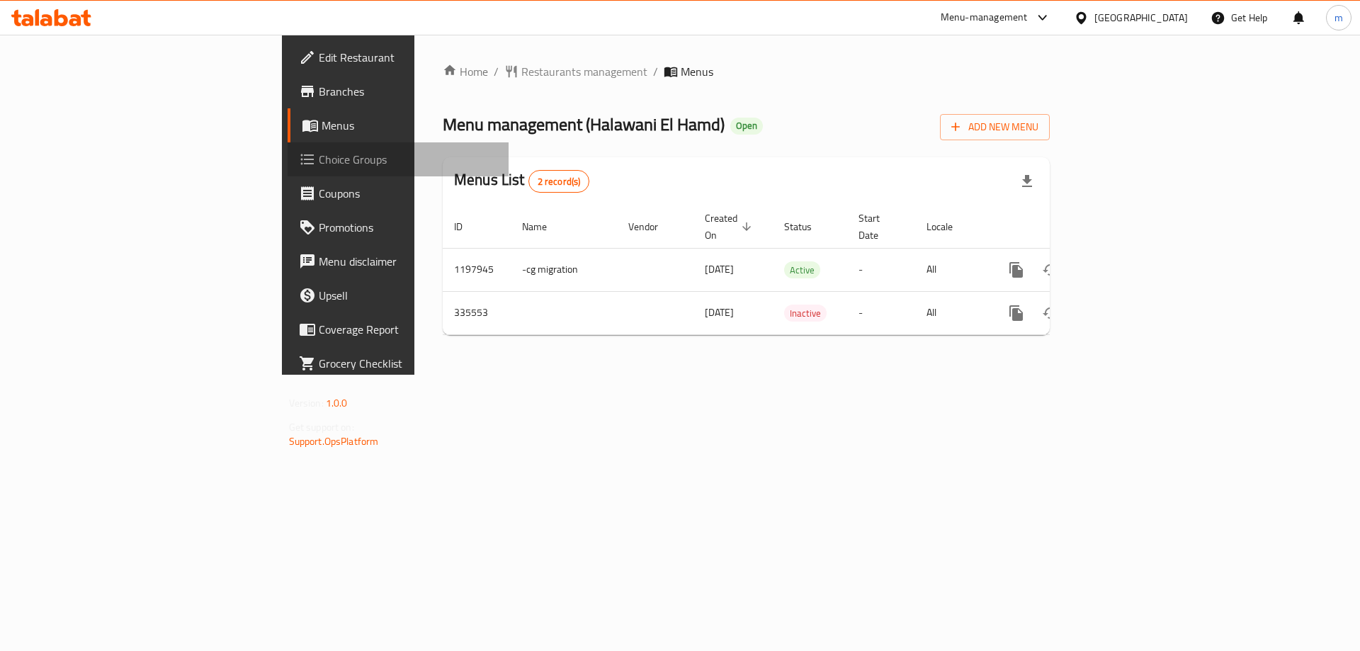
click at [319, 157] on span "Choice Groups" at bounding box center [408, 159] width 179 height 17
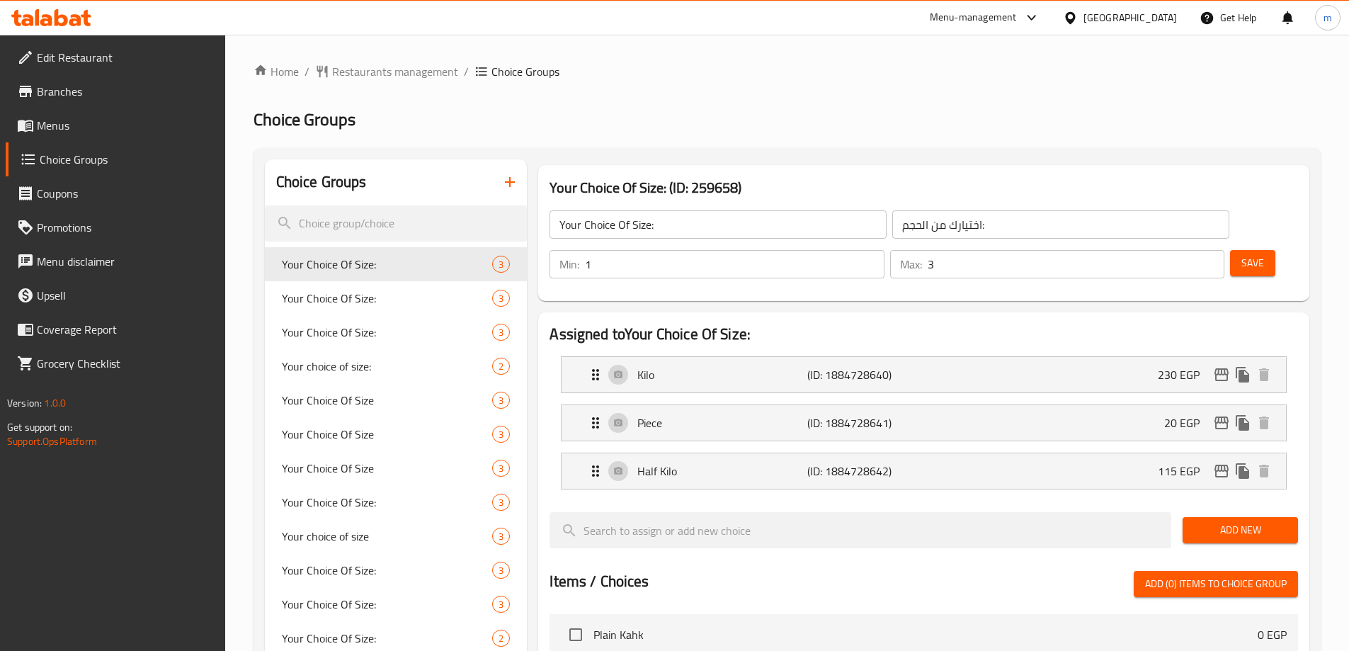
click at [51, 133] on div at bounding box center [674, 325] width 1349 height 651
click at [63, 123] on span "Menus" at bounding box center [125, 125] width 177 height 17
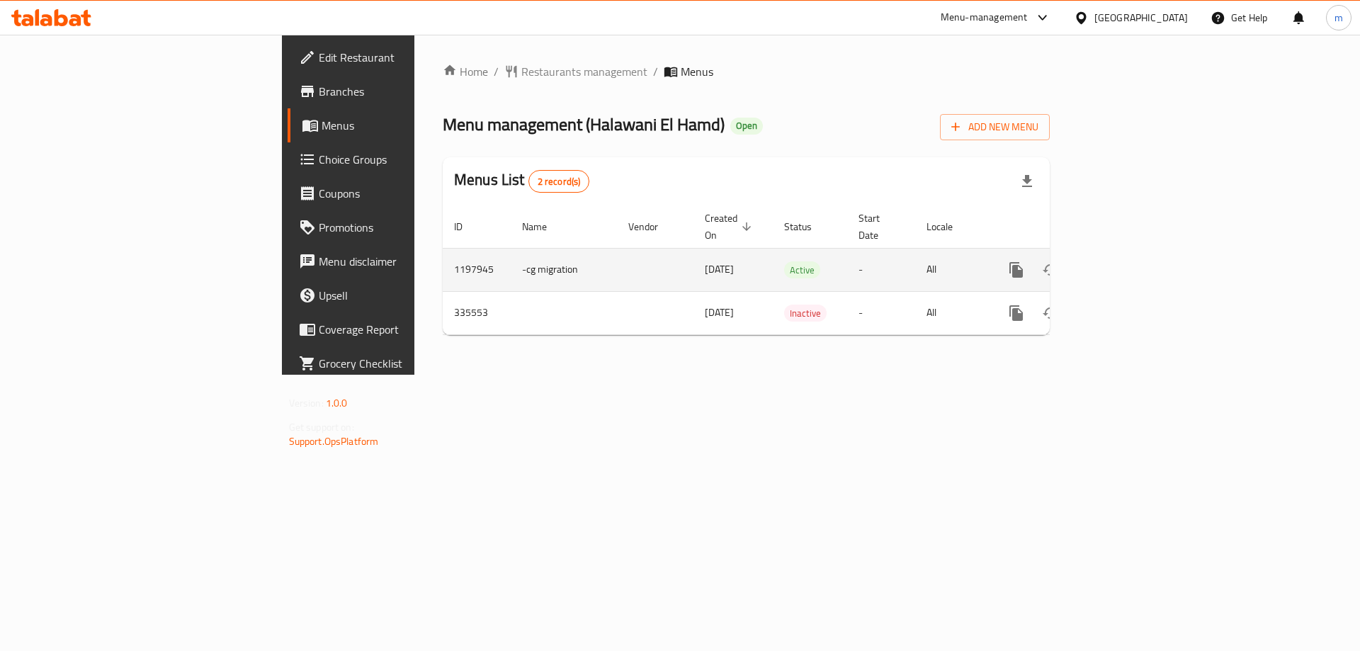
click at [1125, 263] on icon "enhanced table" at bounding box center [1118, 269] width 13 height 13
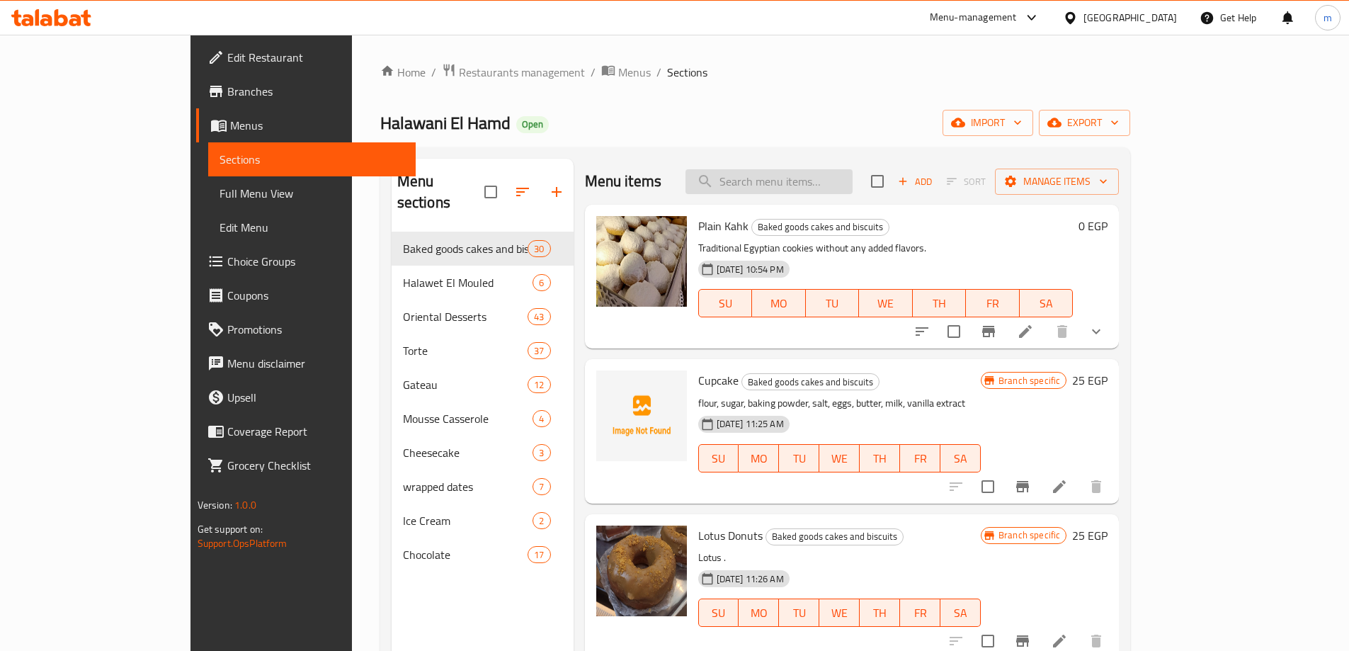
click at [829, 191] on input "search" at bounding box center [769, 181] width 167 height 25
paste input "Semsemya Bars"
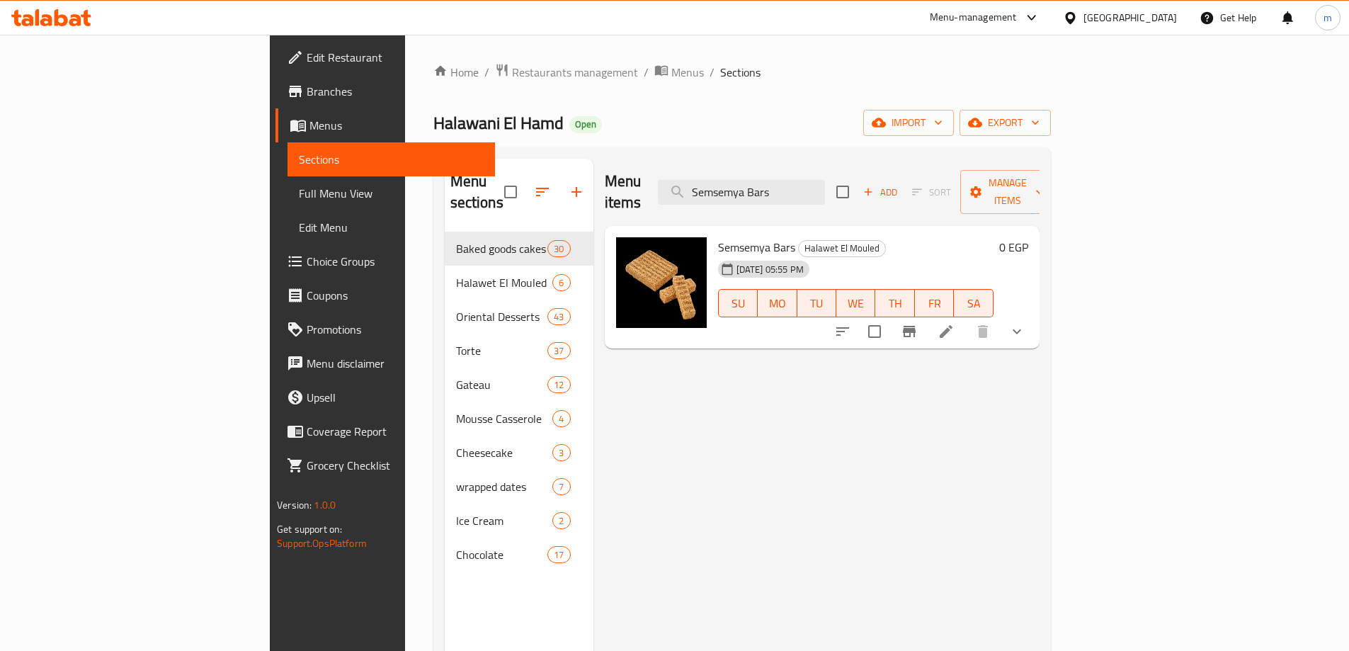
type input "Semsemya Bars"
click at [953, 325] on icon at bounding box center [946, 331] width 13 height 13
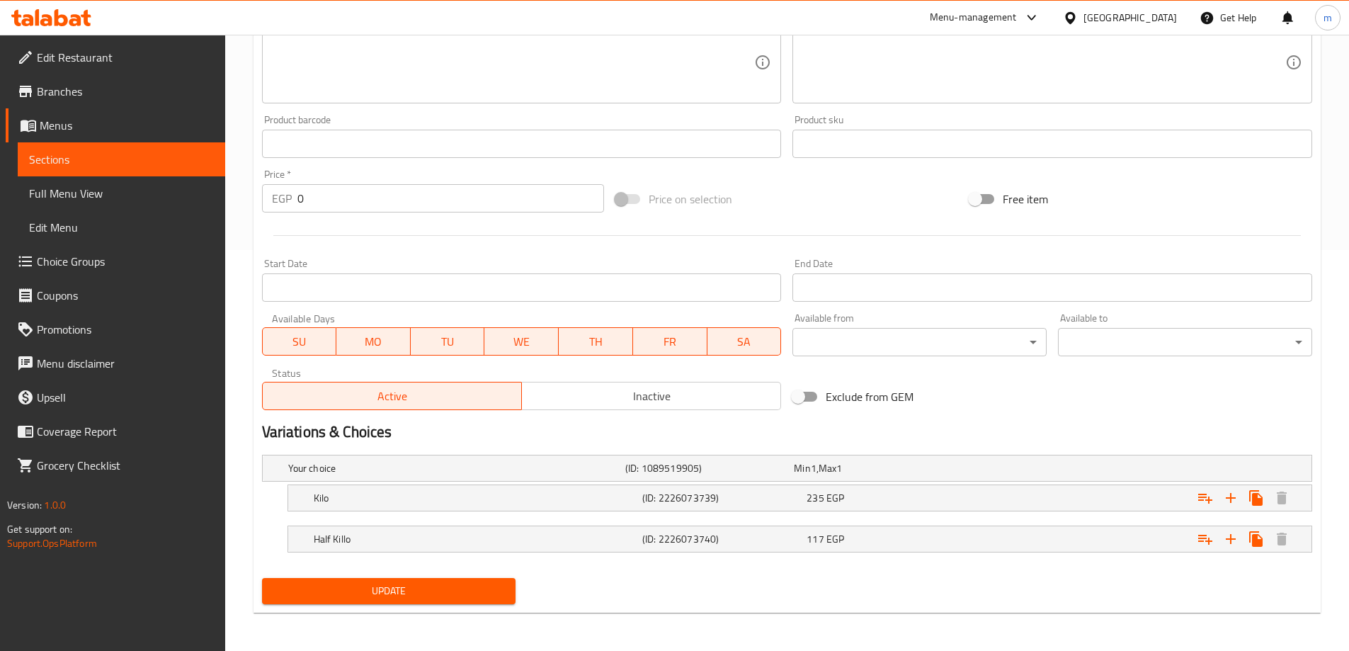
scroll to position [402, 0]
click at [343, 474] on h5 "Kilo" at bounding box center [453, 467] width 331 height 14
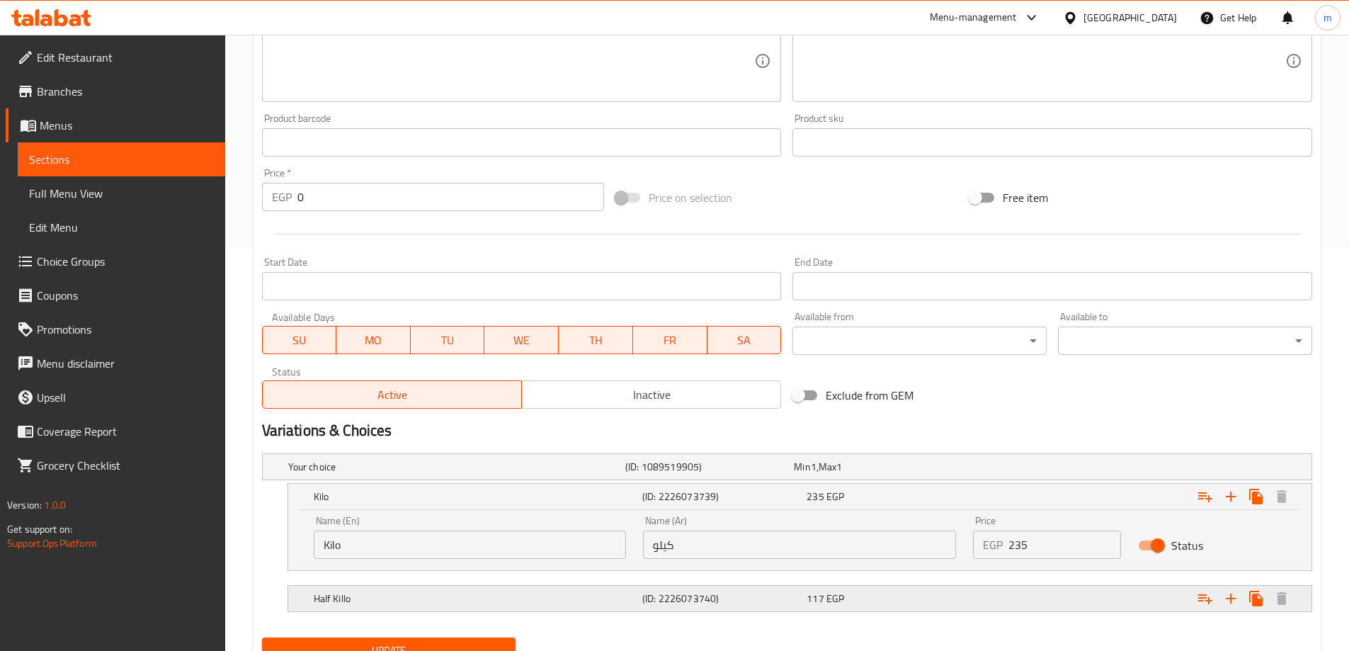
click at [316, 474] on h5 "Half Killo" at bounding box center [453, 467] width 331 height 14
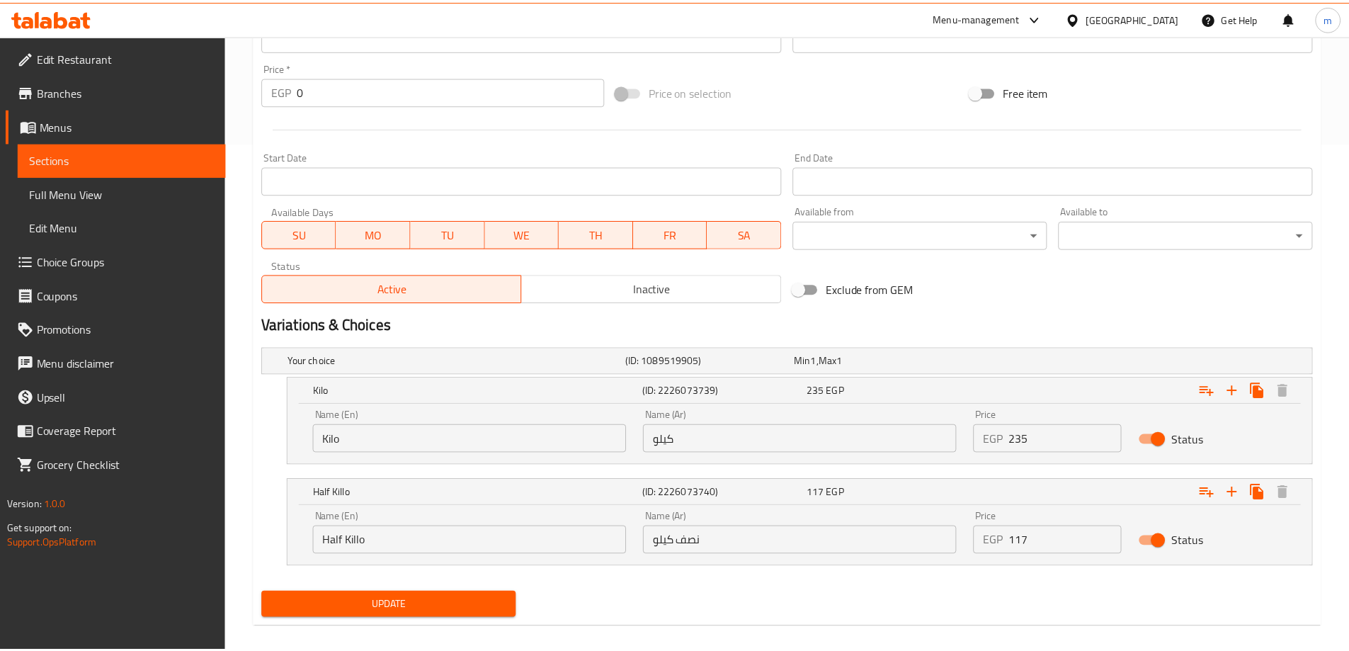
scroll to position [524, 0]
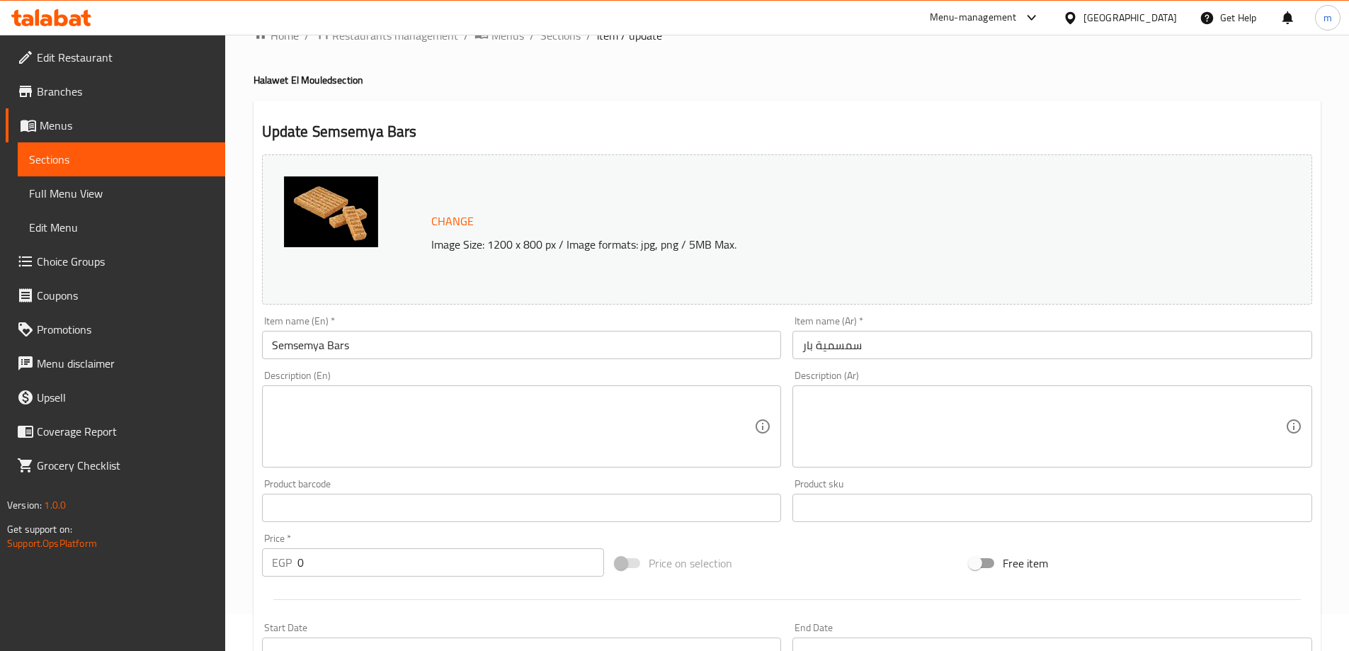
scroll to position [484, 0]
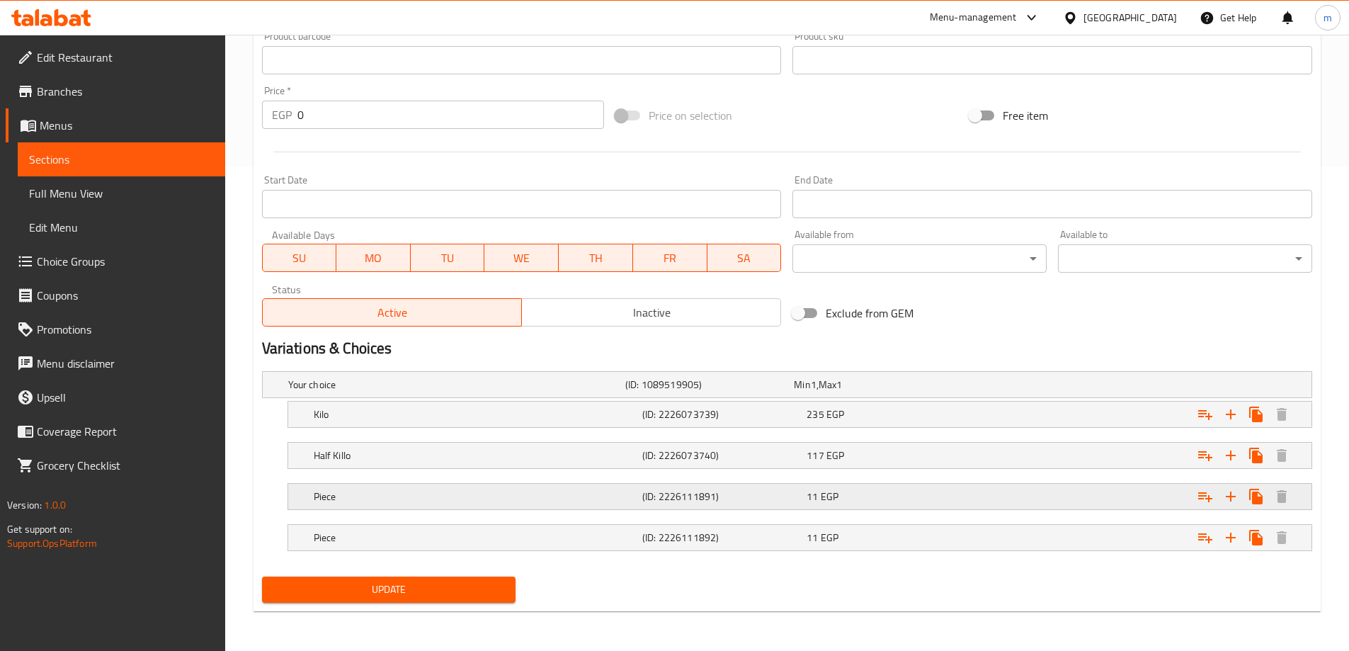
click at [336, 392] on h5 "Piece" at bounding box center [453, 384] width 331 height 14
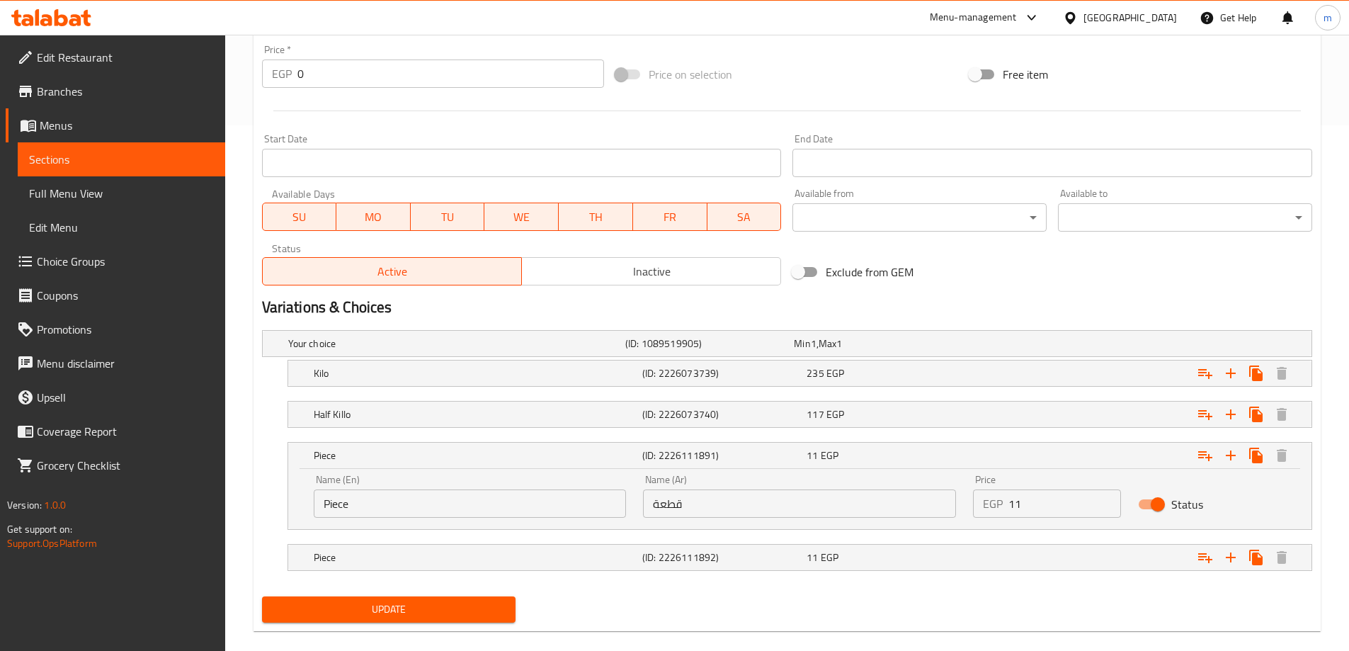
scroll to position [545, 0]
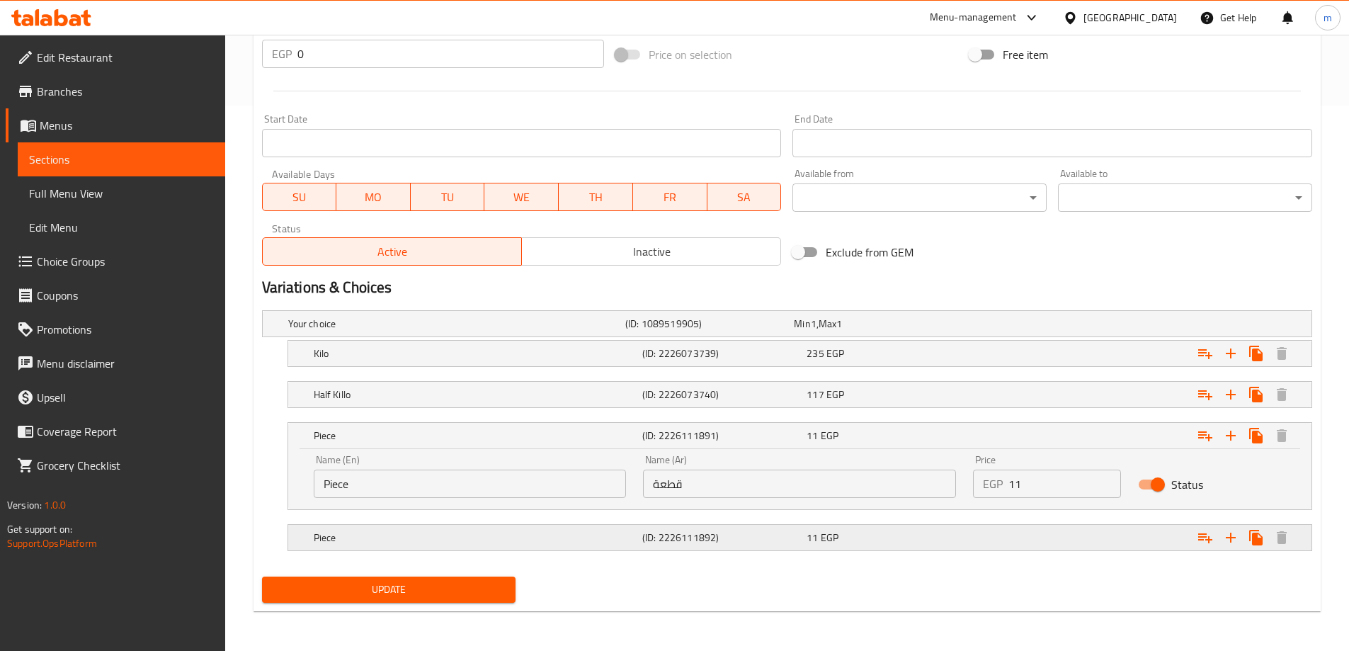
click at [348, 339] on div "Piece (ID: 2226111892) 11 EGP" at bounding box center [791, 323] width 1012 height 31
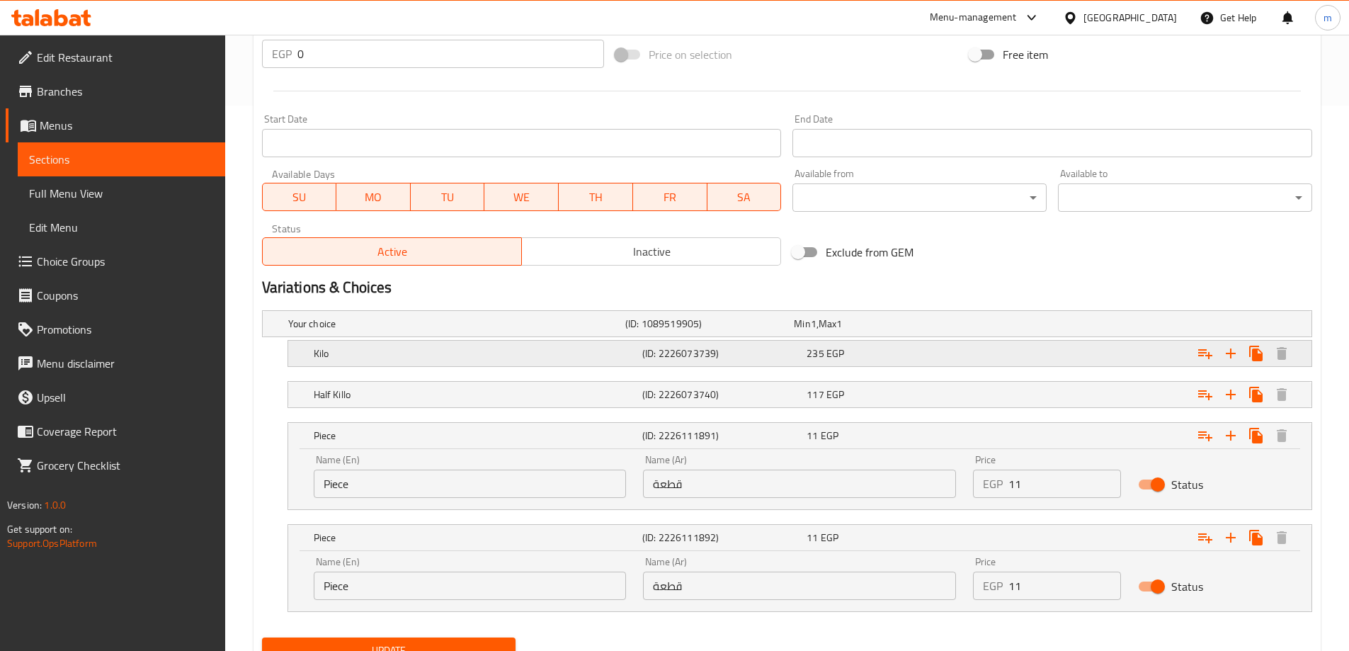
click at [403, 331] on h5 "Kilo" at bounding box center [453, 324] width 331 height 14
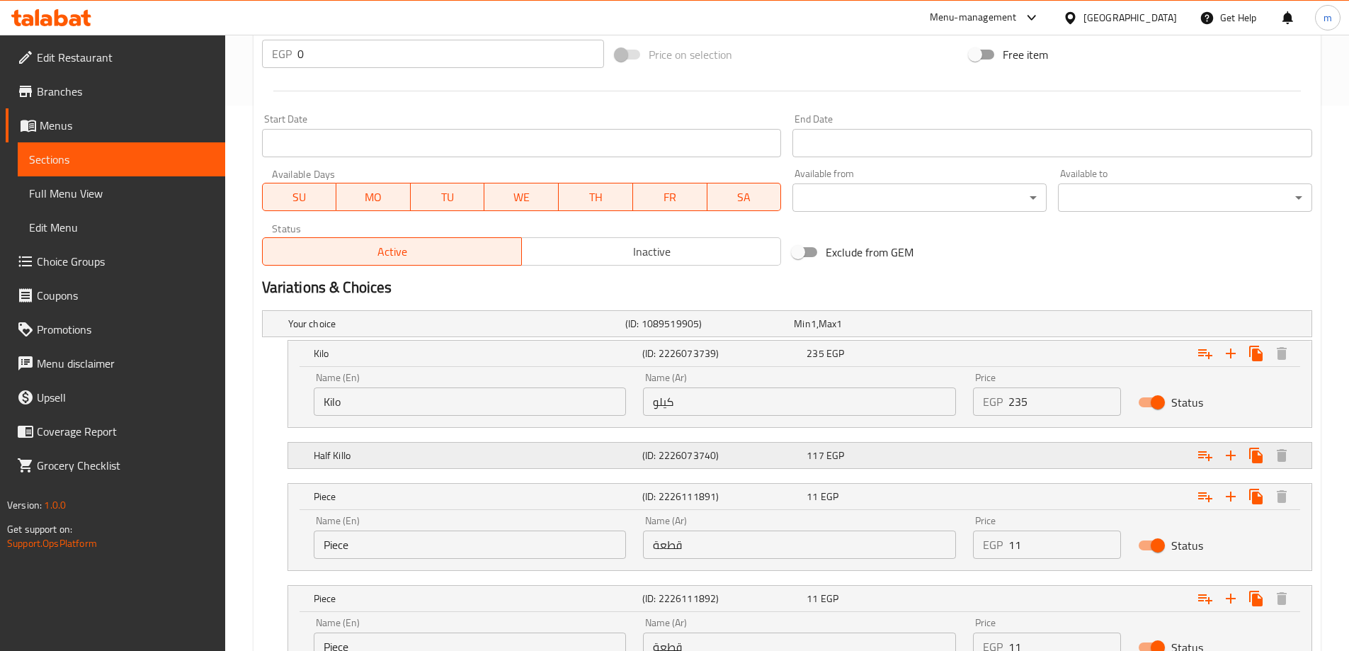
click at [356, 331] on h5 "Half Killo" at bounding box center [453, 324] width 331 height 14
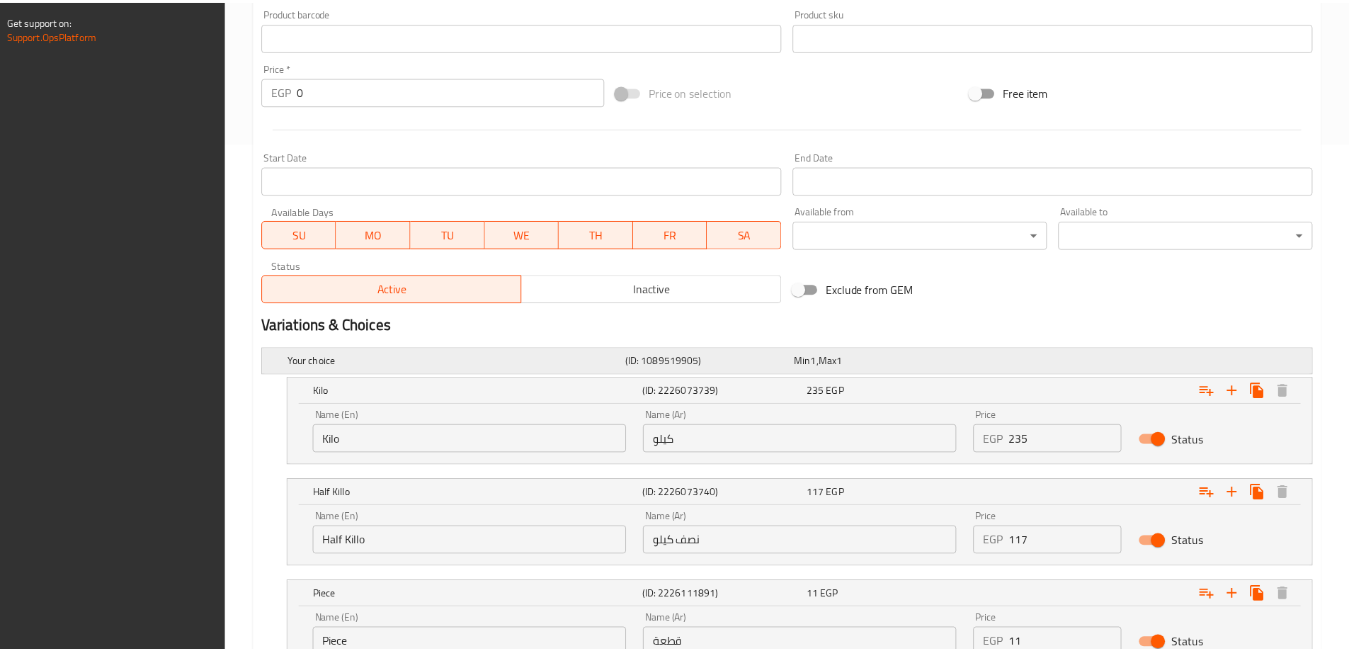
scroll to position [728, 0]
